Goal: Task Accomplishment & Management: Manage account settings

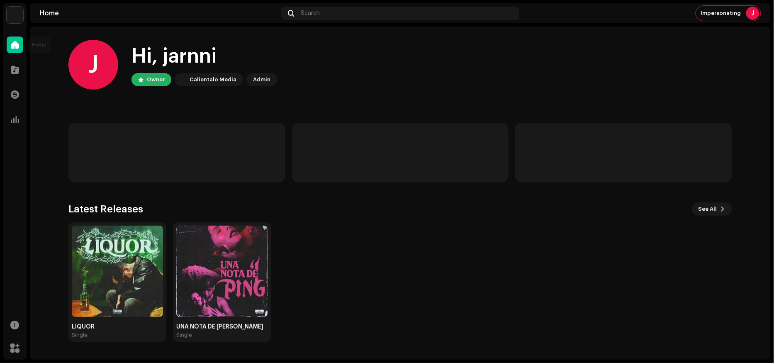
click at [15, 49] on div at bounding box center [15, 44] width 17 height 17
click at [13, 21] on img at bounding box center [15, 15] width 17 height 17
click at [102, 18] on span at bounding box center [102, 18] width 5 height 7
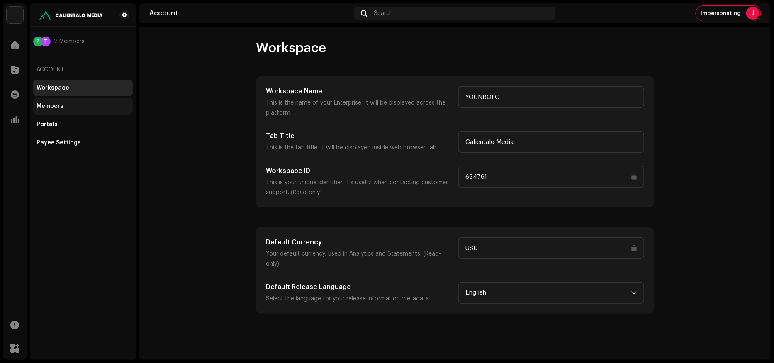
click at [48, 101] on div "Members" at bounding box center [83, 106] width 100 height 17
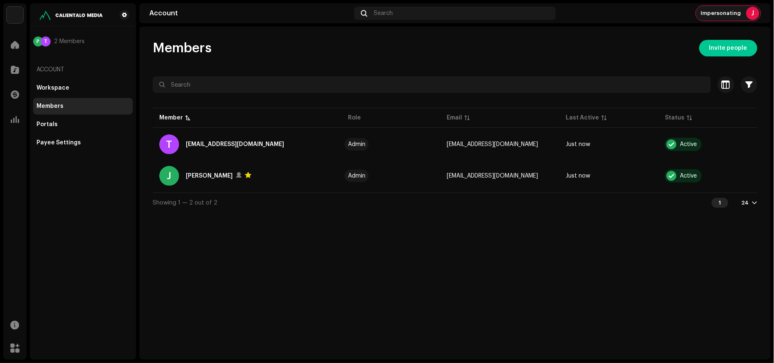
click at [722, 11] on span "Impersonating" at bounding box center [721, 13] width 40 height 7
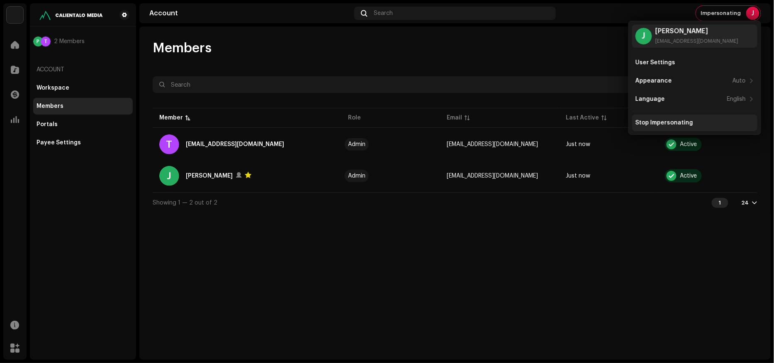
click at [662, 125] on div "Stop Impersonating" at bounding box center [664, 122] width 58 height 7
